Goal: Transaction & Acquisition: Purchase product/service

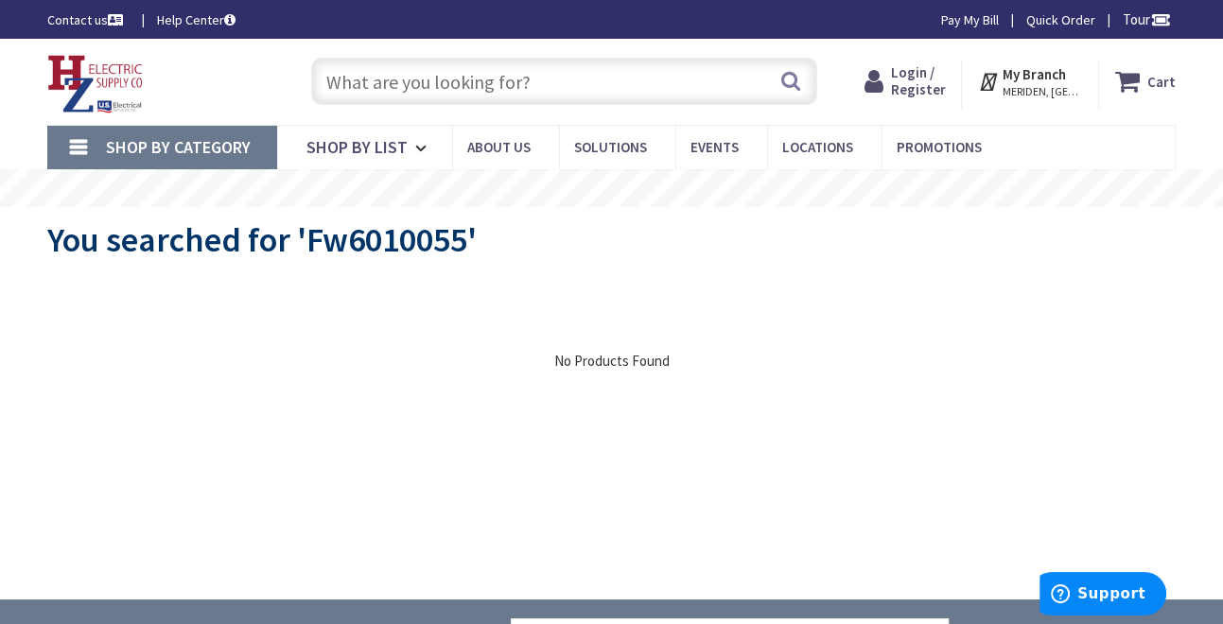
drag, startPoint x: 552, startPoint y: 87, endPoint x: 539, endPoint y: 96, distance: 15.0
click at [548, 88] on input "text" at bounding box center [564, 81] width 506 height 47
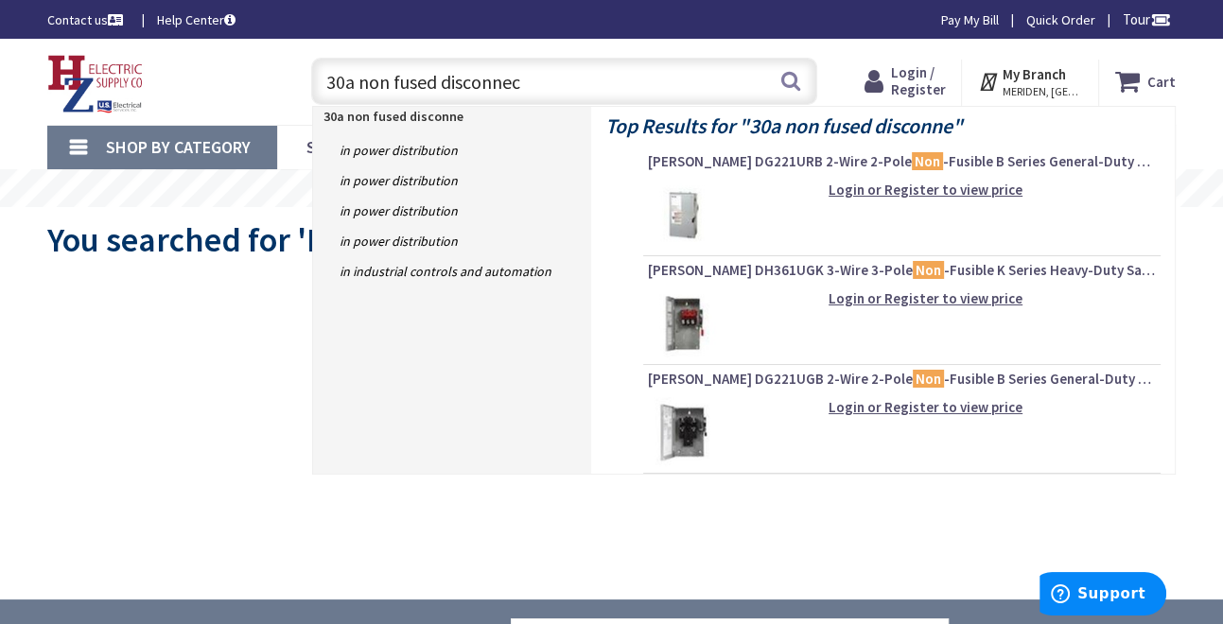
type input "30a non fused disconnect"
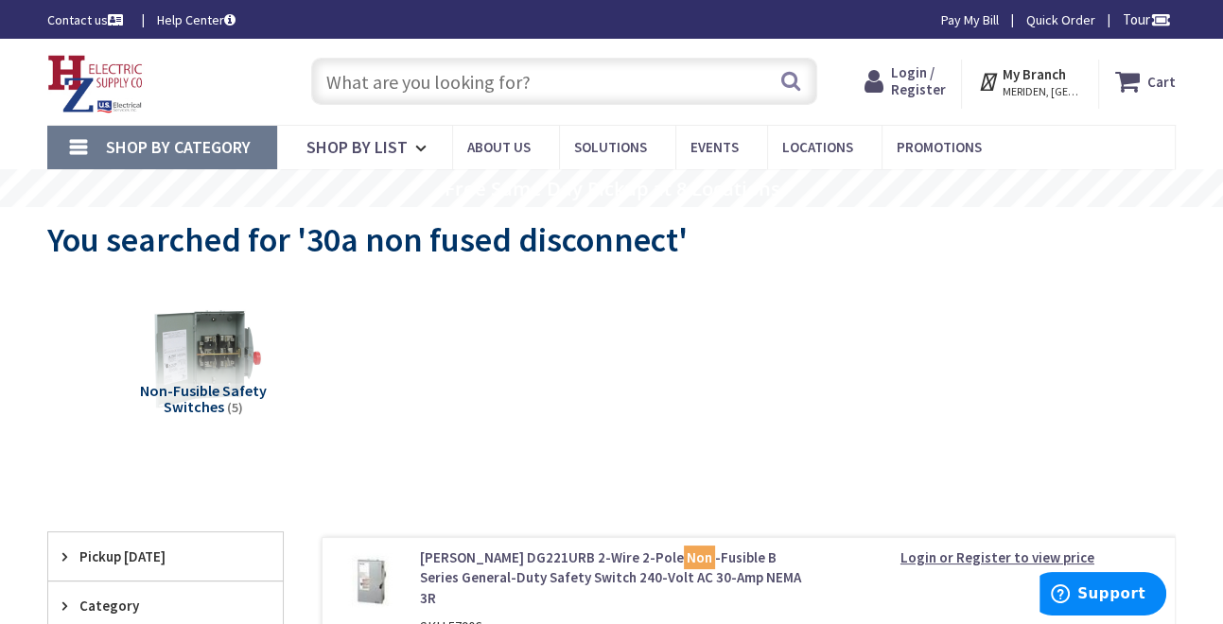
click at [438, 80] on input "text" at bounding box center [564, 81] width 506 height 47
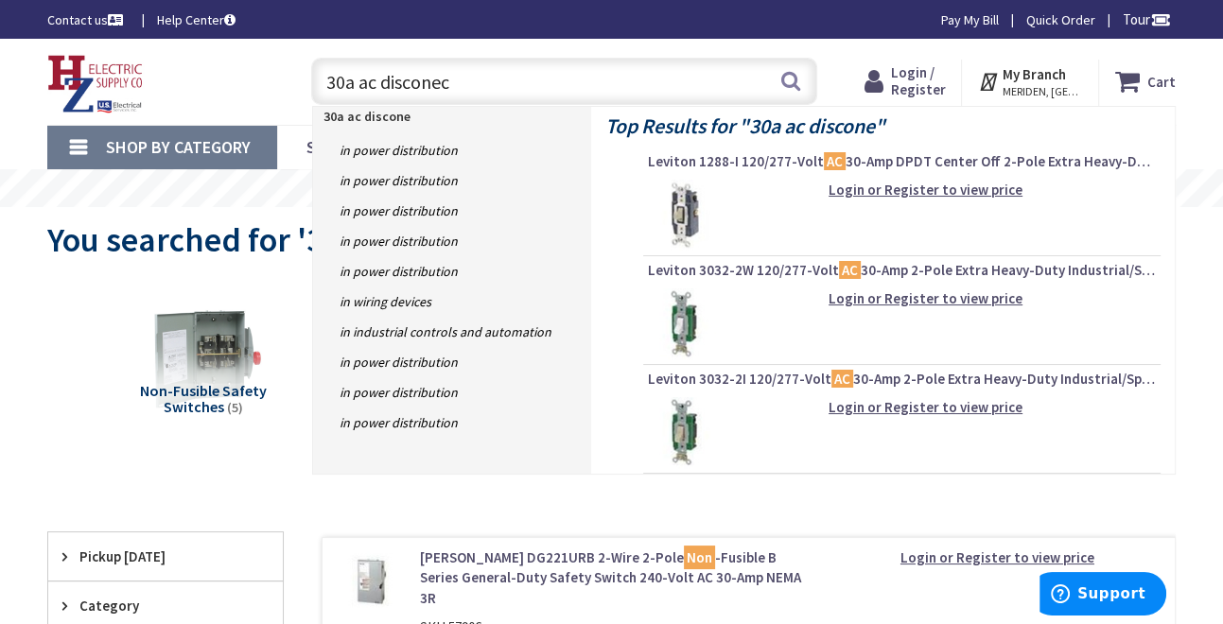
type input "30a ac disconect"
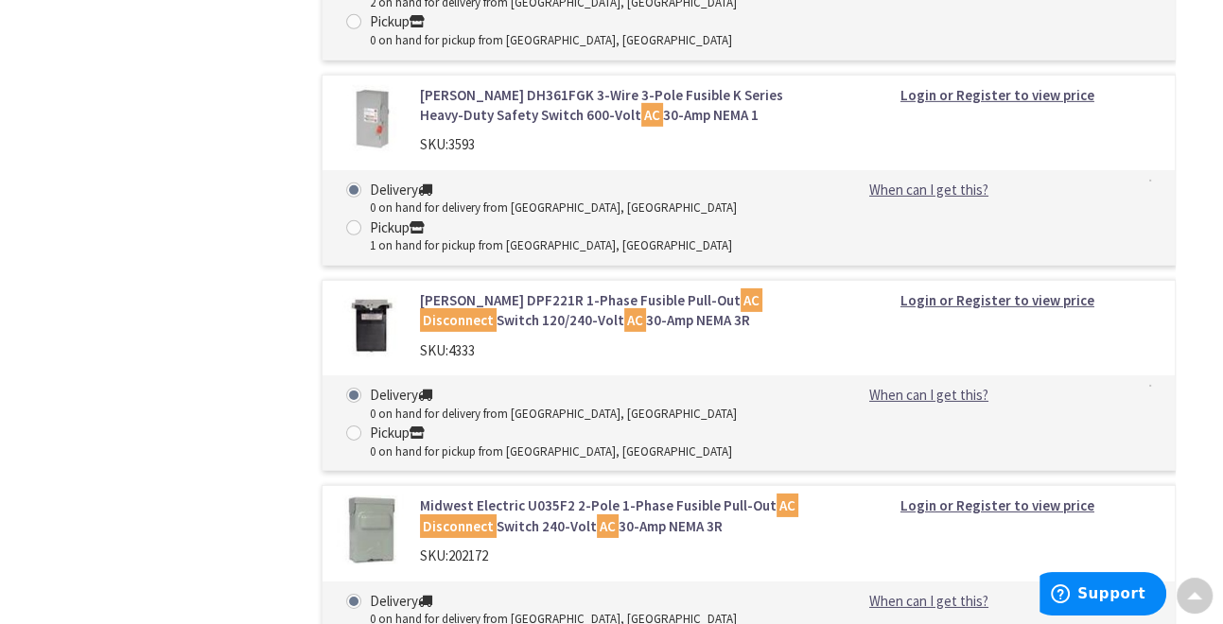
scroll to position [5109, 0]
